Goal: Transaction & Acquisition: Obtain resource

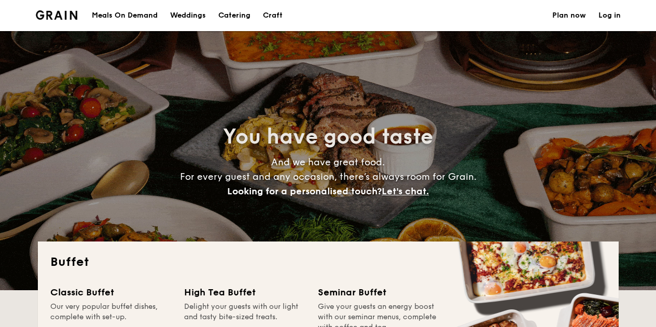
select select
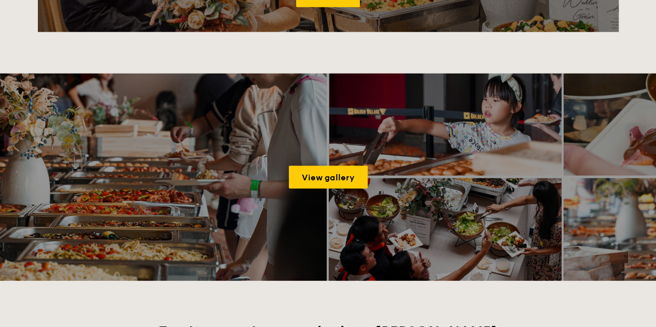
scroll to position [1331, 0]
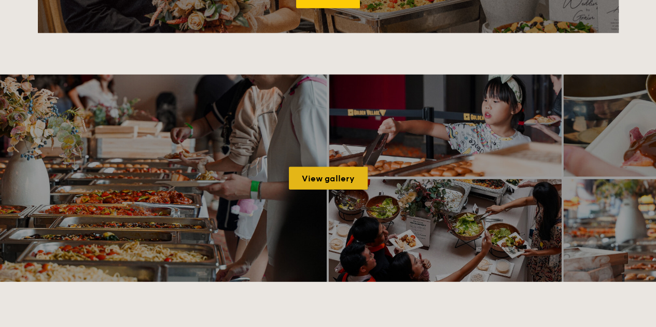
click at [319, 182] on link "View gallery" at bounding box center [328, 178] width 79 height 23
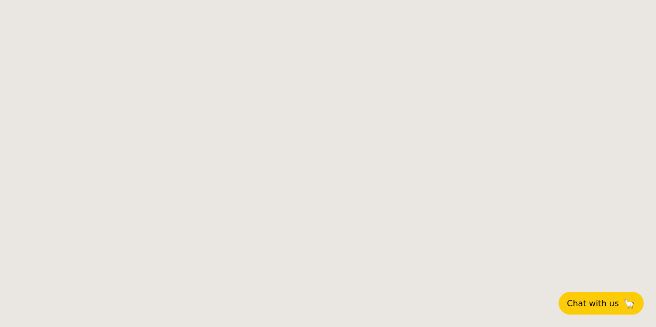
select select
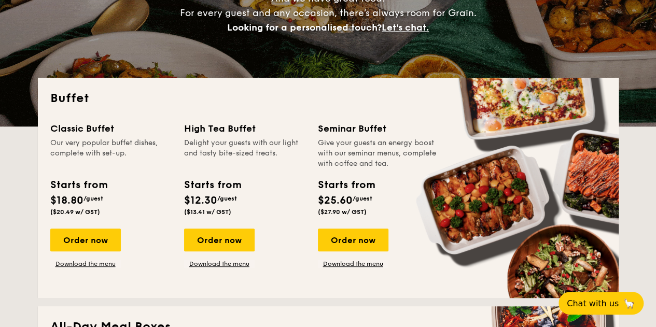
scroll to position [169, 0]
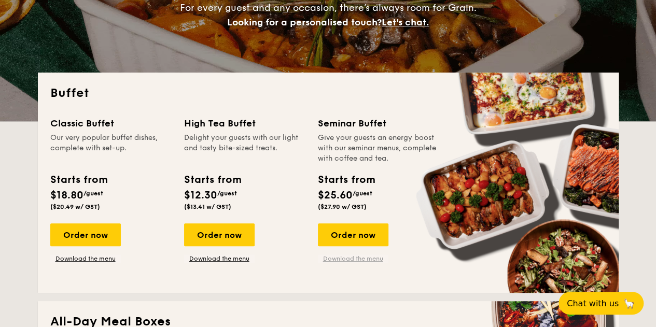
click at [358, 260] on link "Download the menu" at bounding box center [353, 259] width 71 height 8
